Goal: Check status: Check status

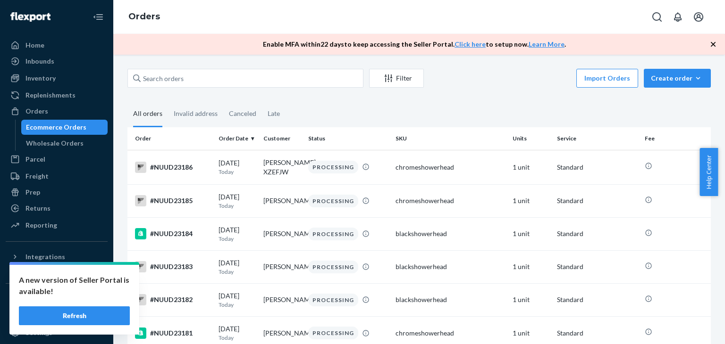
click at [220, 84] on input "text" at bounding box center [245, 78] width 236 height 19
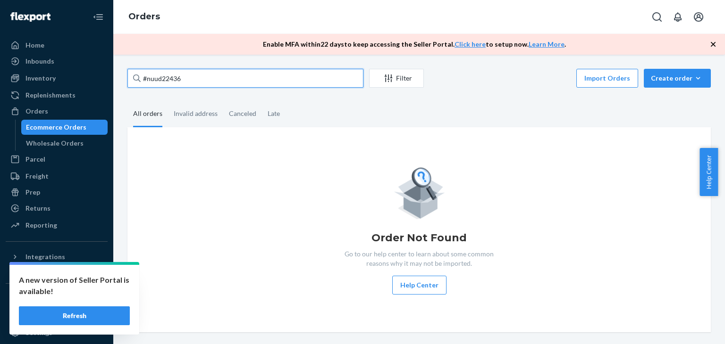
type input "#nuud22436"
click at [206, 78] on input "#nuud22436" at bounding box center [245, 78] width 236 height 19
drag, startPoint x: 206, startPoint y: 78, endPoint x: 140, endPoint y: 82, distance: 66.1
click at [140, 82] on div "#nuud22436" at bounding box center [245, 78] width 236 height 19
click at [182, 161] on div "Order Not Found Go to our help center to learn about some common reasons why it…" at bounding box center [418, 229] width 583 height 205
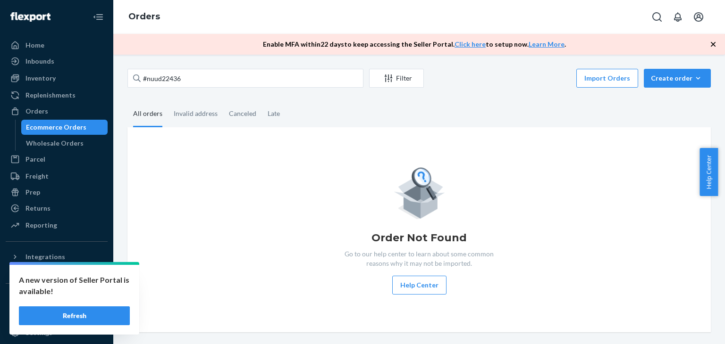
click at [138, 119] on div "All orders" at bounding box center [147, 114] width 29 height 26
click at [127, 101] on input "All orders" at bounding box center [127, 101] width 0 height 0
click at [185, 110] on div "Invalid address" at bounding box center [196, 114] width 44 height 26
click at [168, 101] on input "Invalid address" at bounding box center [168, 101] width 0 height 0
click at [142, 113] on div "All orders" at bounding box center [147, 114] width 29 height 26
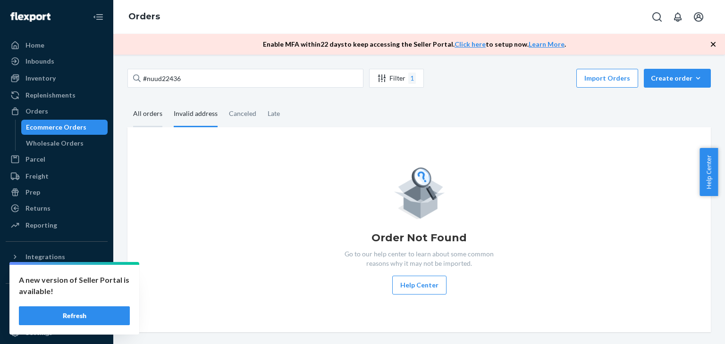
click at [127, 101] on input "All orders" at bounding box center [127, 101] width 0 height 0
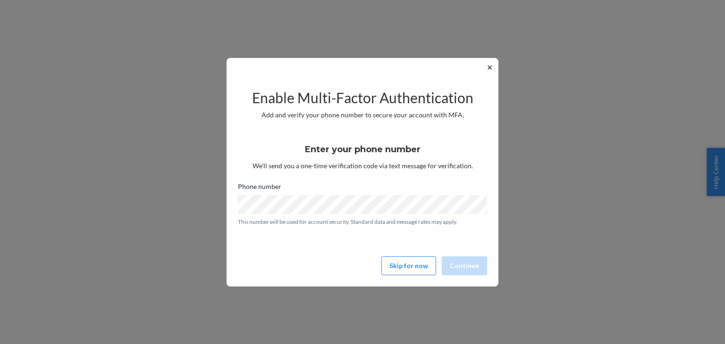
click at [304, 249] on div "Enable Multi-Factor Authentication Add and verify your phone number to secure y…" at bounding box center [362, 178] width 249 height 202
click at [484, 67] on div "✕ Enable Multi-Factor Authentication Add and verify your phone number to secure…" at bounding box center [362, 172] width 272 height 229
click at [494, 65] on button "✕" at bounding box center [490, 67] width 10 height 11
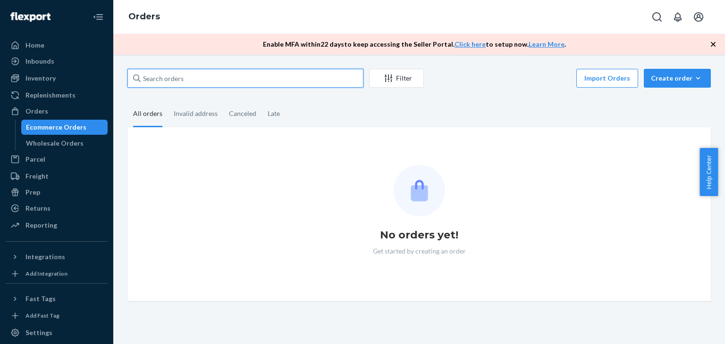
click at [264, 75] on input "text" at bounding box center [245, 78] width 236 height 19
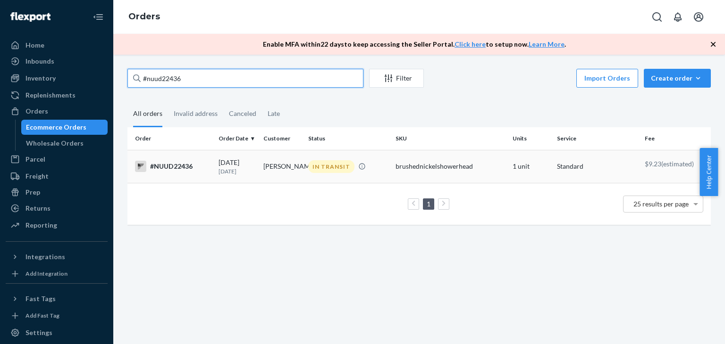
type input "#nuud22436"
click at [201, 179] on td "#NUUD22436" at bounding box center [170, 166] width 87 height 33
